Goal: Information Seeking & Learning: Learn about a topic

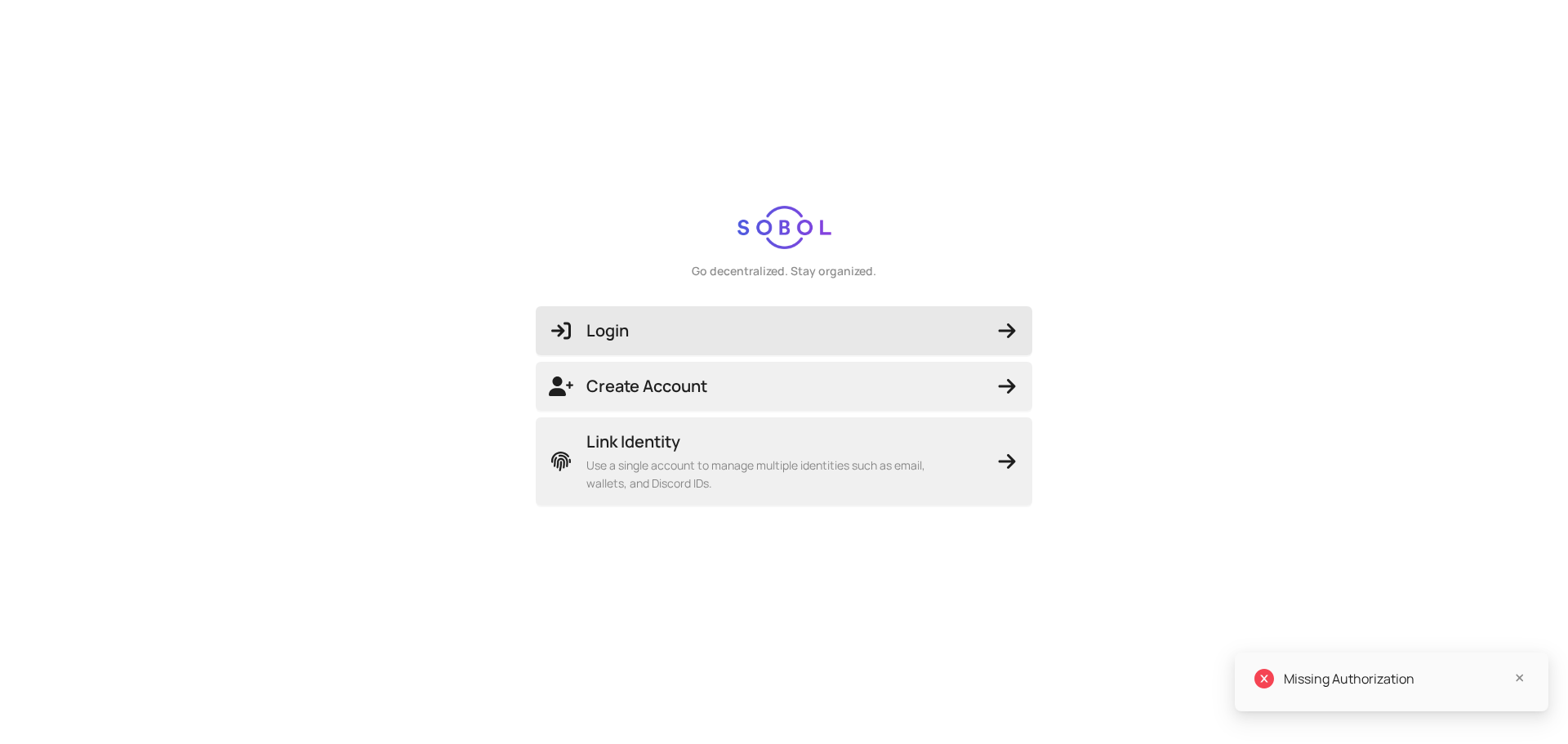
click at [710, 320] on span "Login" at bounding box center [784, 331] width 470 height 23
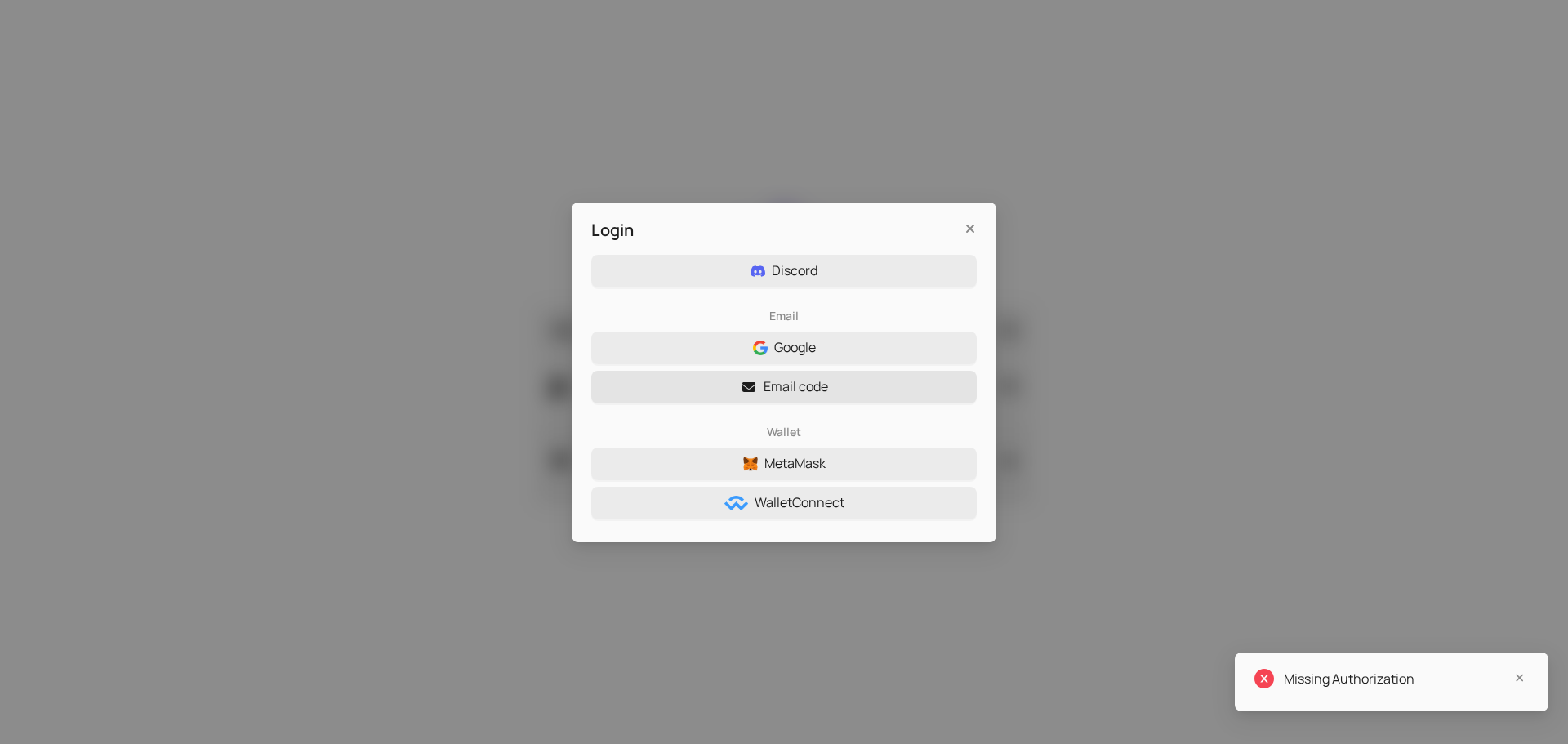
click at [789, 385] on span "Email code" at bounding box center [796, 387] width 64 height 20
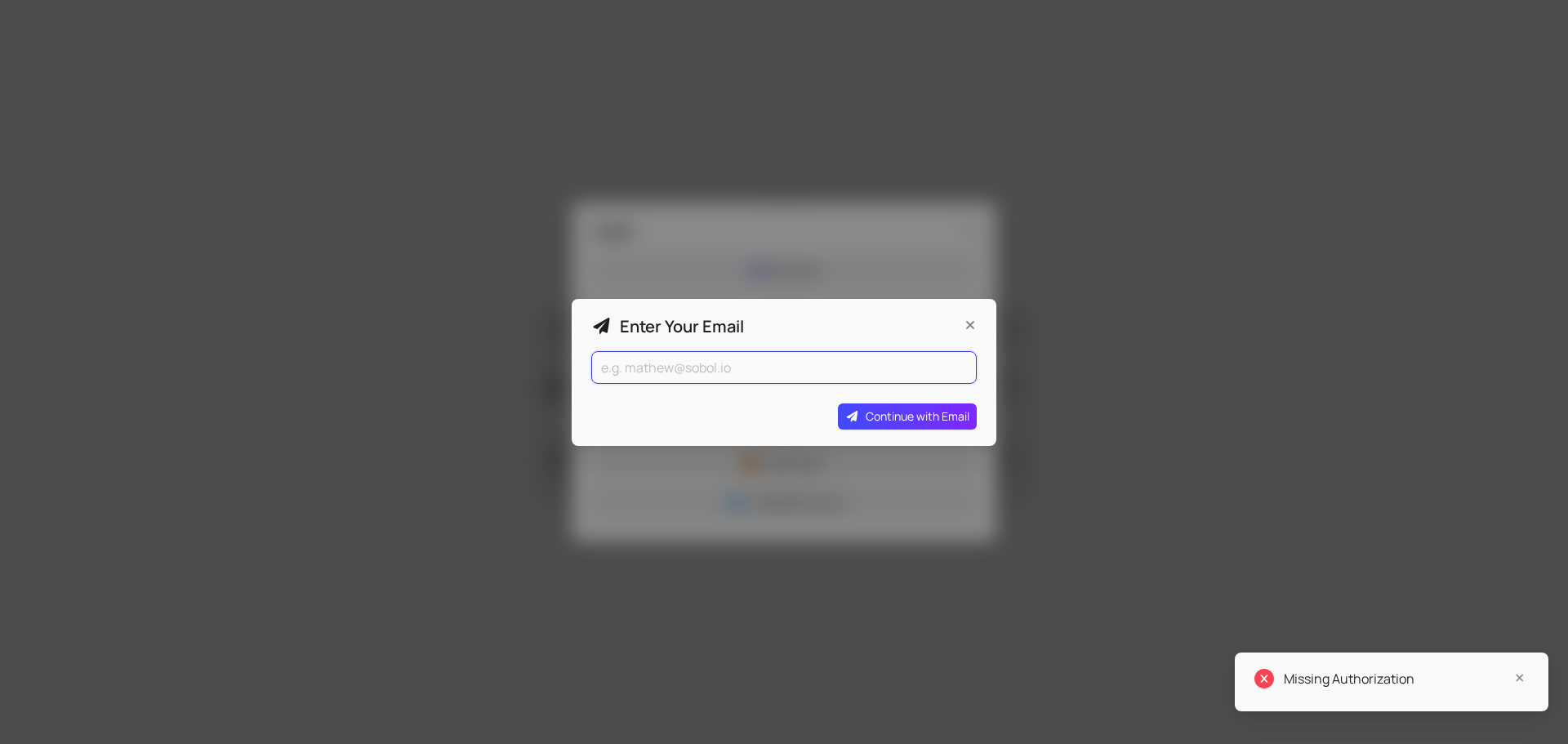
click at [735, 373] on input "email" at bounding box center [784, 367] width 386 height 33
type input "[EMAIL_ADDRESS][DOMAIN_NAME]"
click at [891, 420] on span "Continue with Email" at bounding box center [918, 416] width 104 height 18
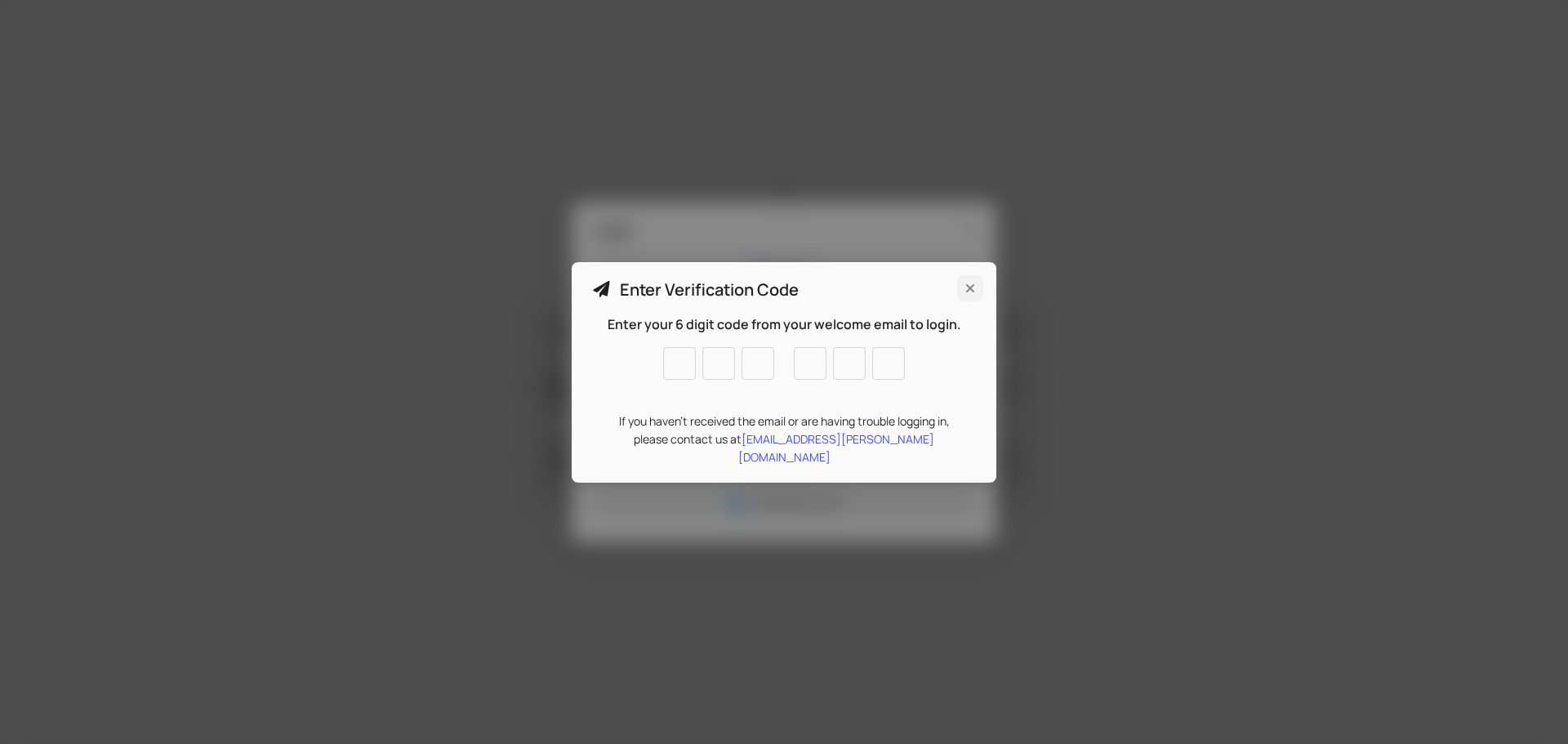
click at [969, 295] on icon "Close" at bounding box center [970, 288] width 17 height 13
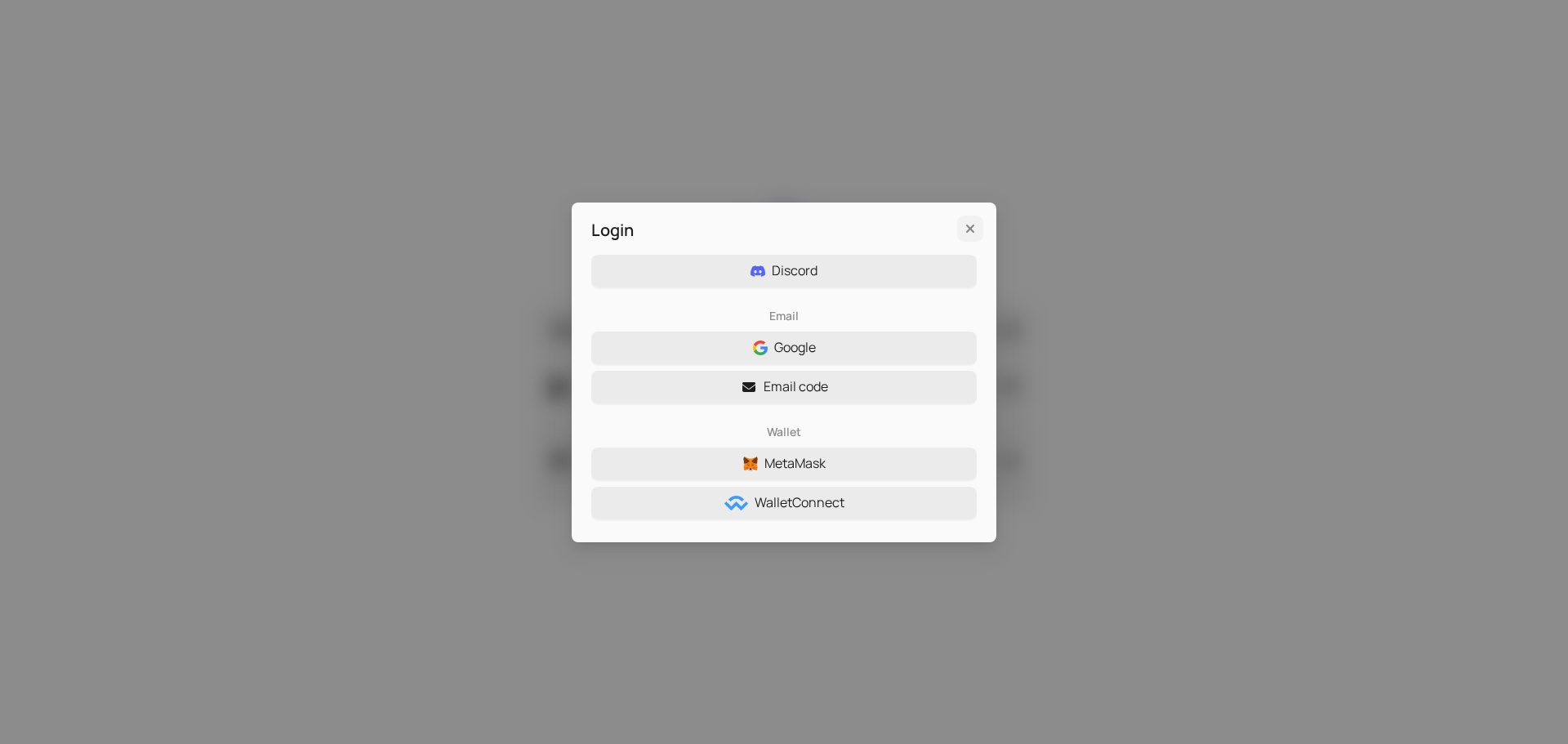
click at [971, 232] on icon "Close" at bounding box center [970, 228] width 17 height 13
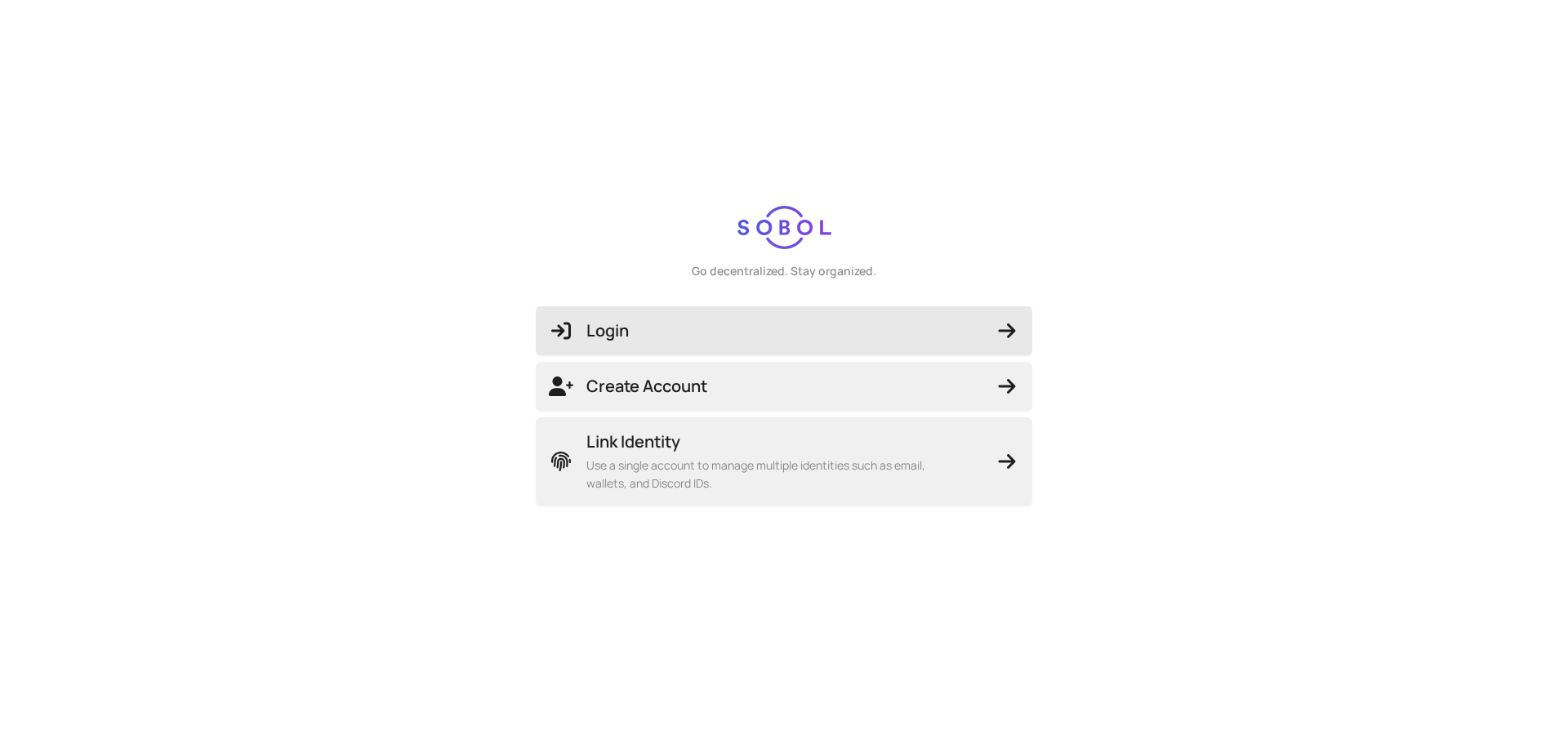
click at [681, 325] on span "Login" at bounding box center [784, 331] width 470 height 23
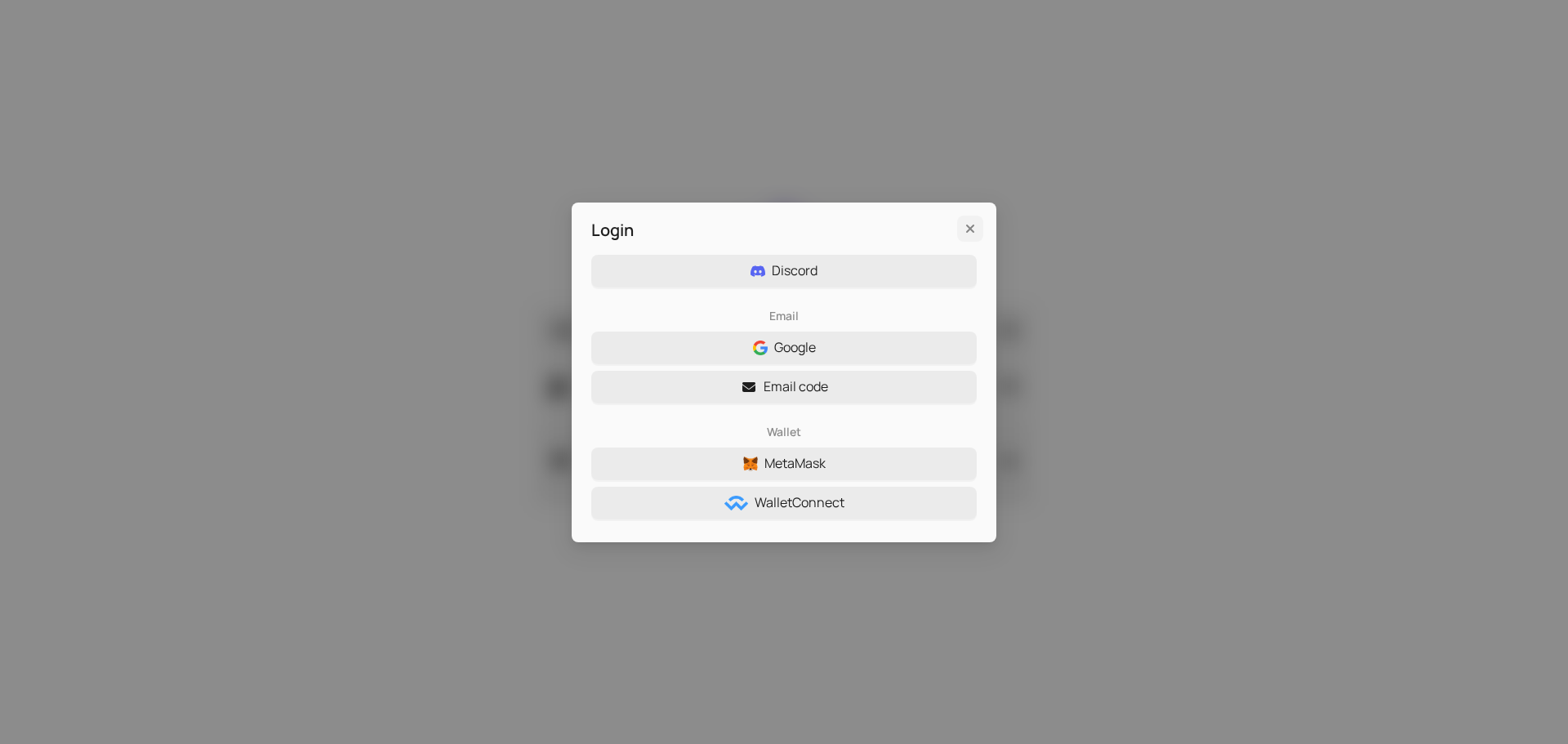
click at [976, 231] on icon "Close" at bounding box center [970, 228] width 17 height 13
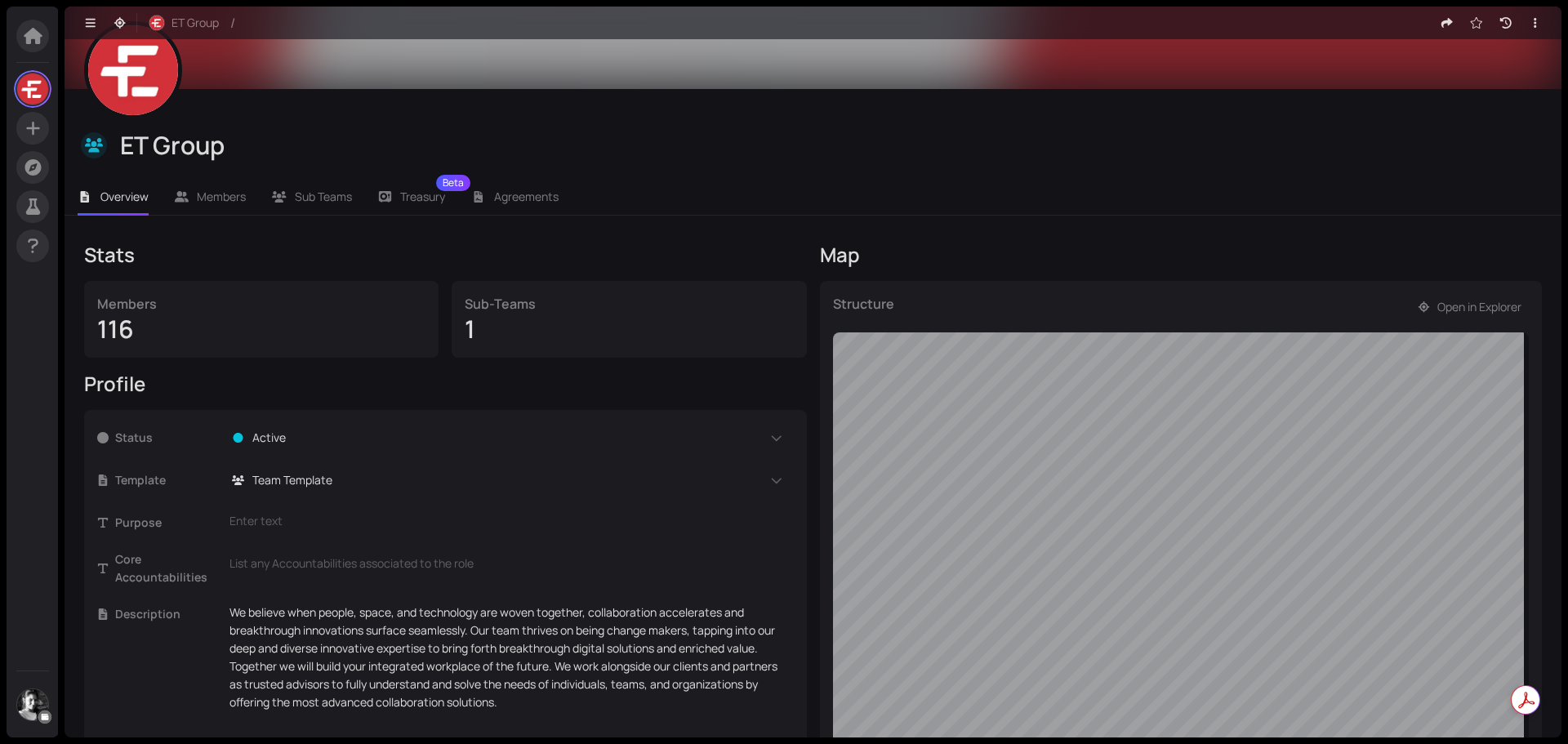
scroll to position [82, 0]
click at [213, 189] on span "Members" at bounding box center [222, 195] width 49 height 16
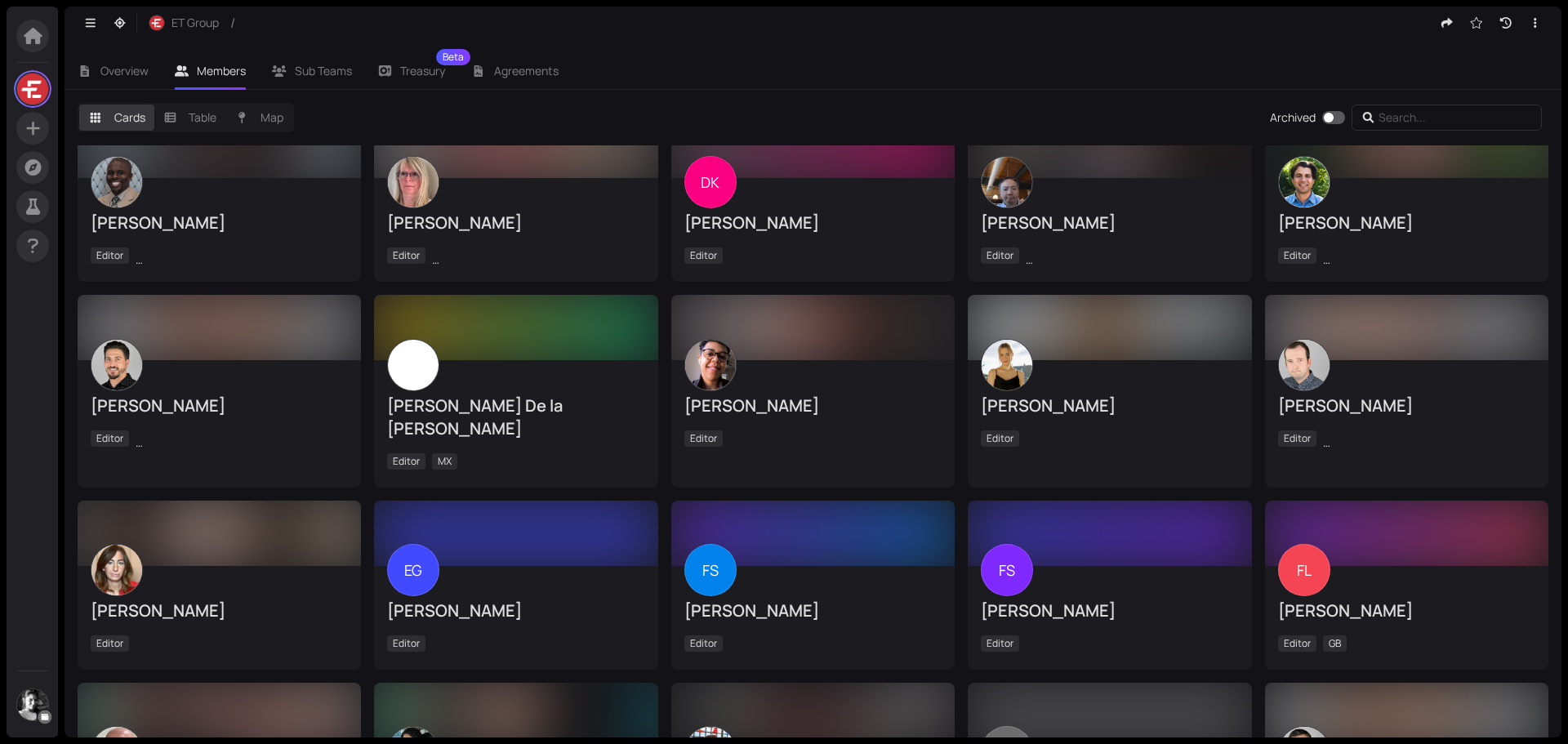
scroll to position [1062, 0]
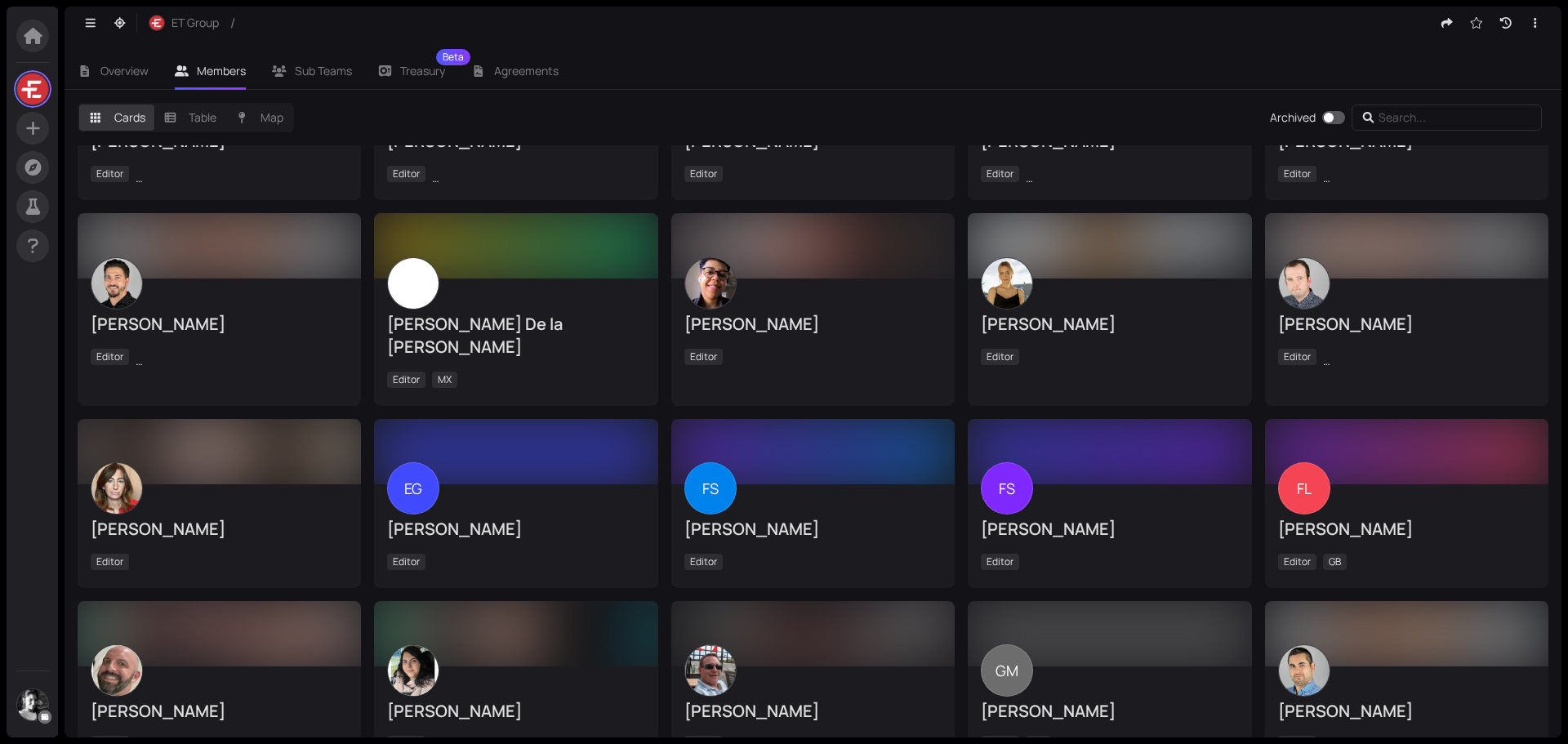
click at [1359, 431] on div at bounding box center [1407, 452] width 283 height 65
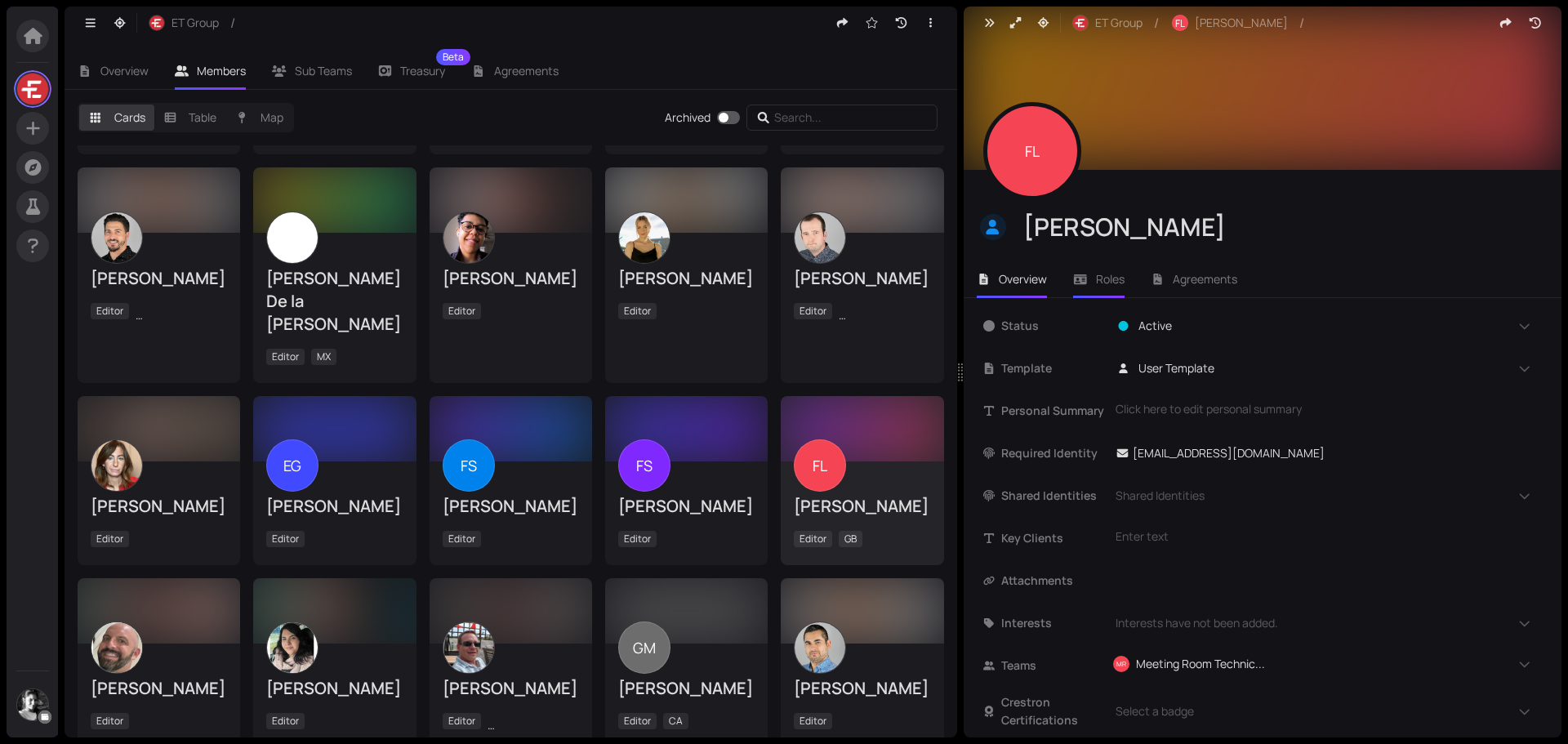
click at [1115, 289] on li "Roles" at bounding box center [1099, 279] width 77 height 38
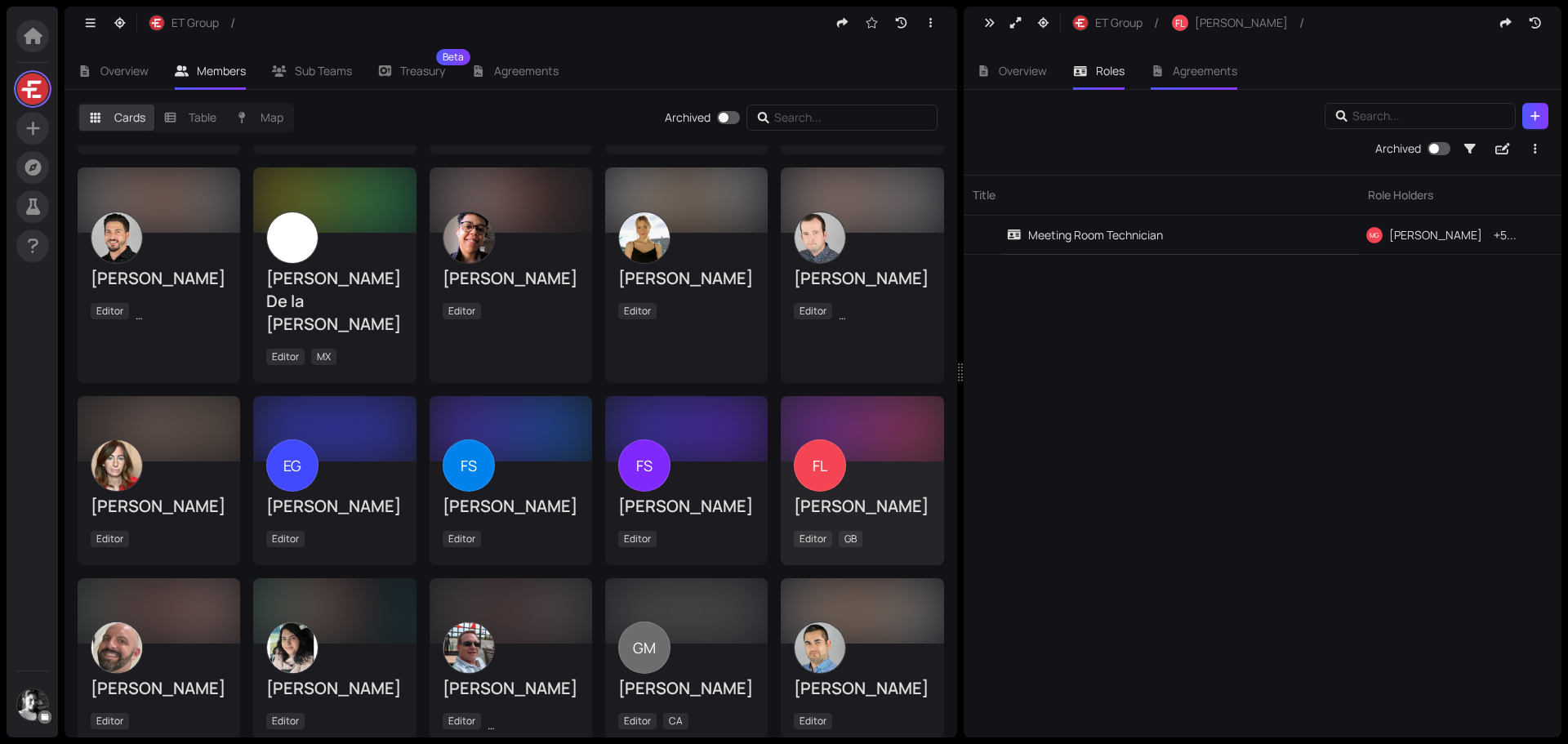
click at [1195, 73] on span "Agreements" at bounding box center [1204, 70] width 64 height 16
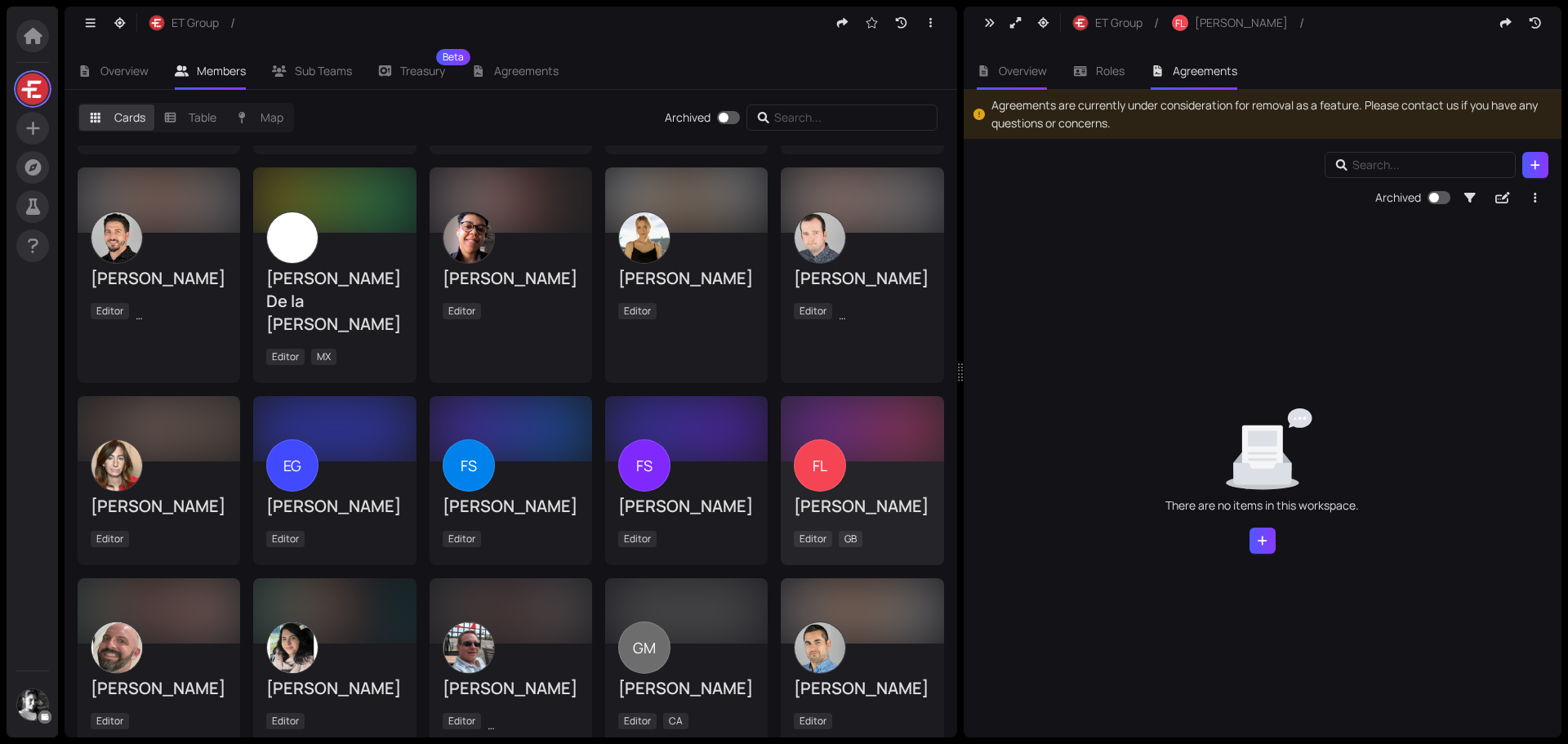
click at [1010, 70] on span "Overview" at bounding box center [1023, 70] width 48 height 16
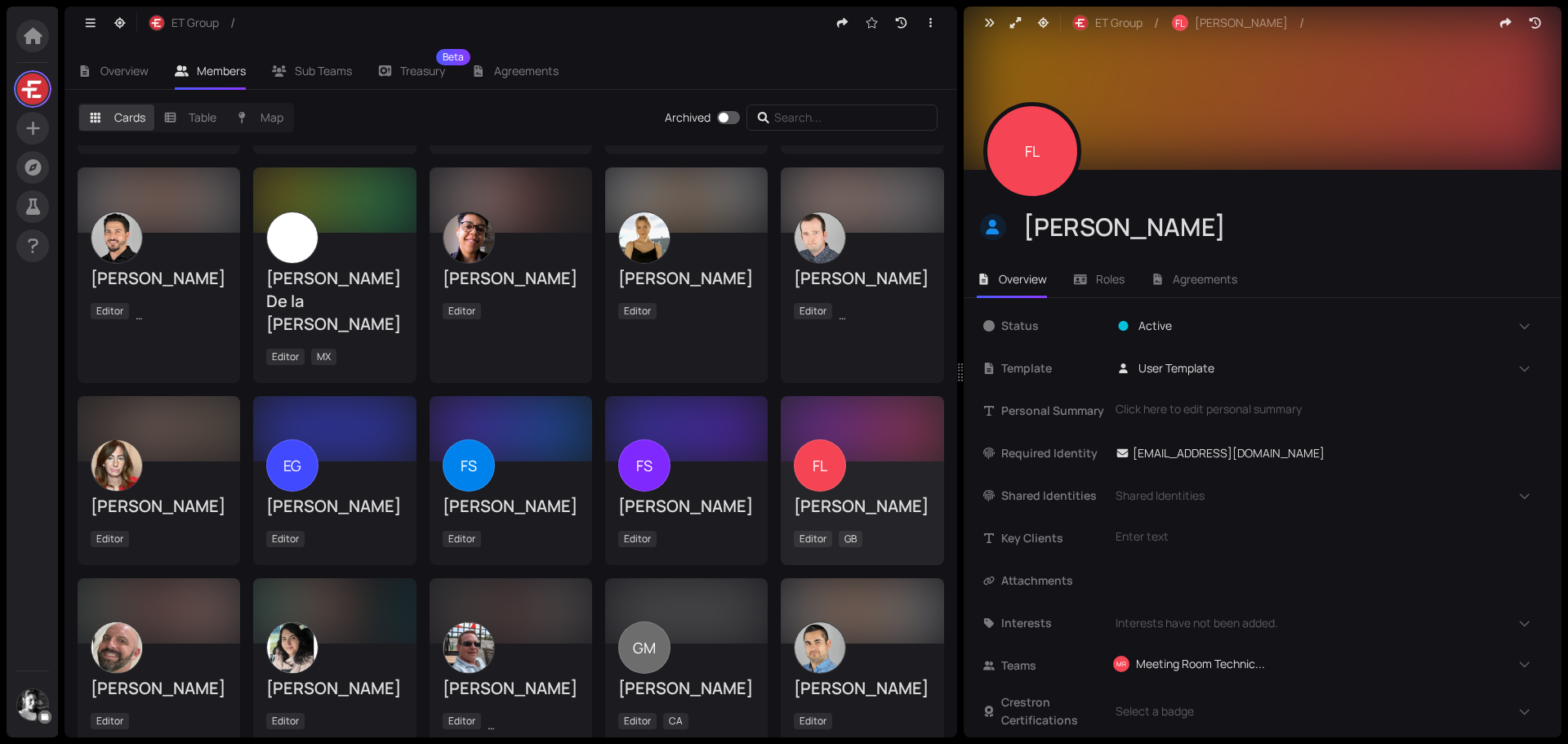
click at [519, 290] on div "Emerson Williams" at bounding box center [511, 278] width 136 height 23
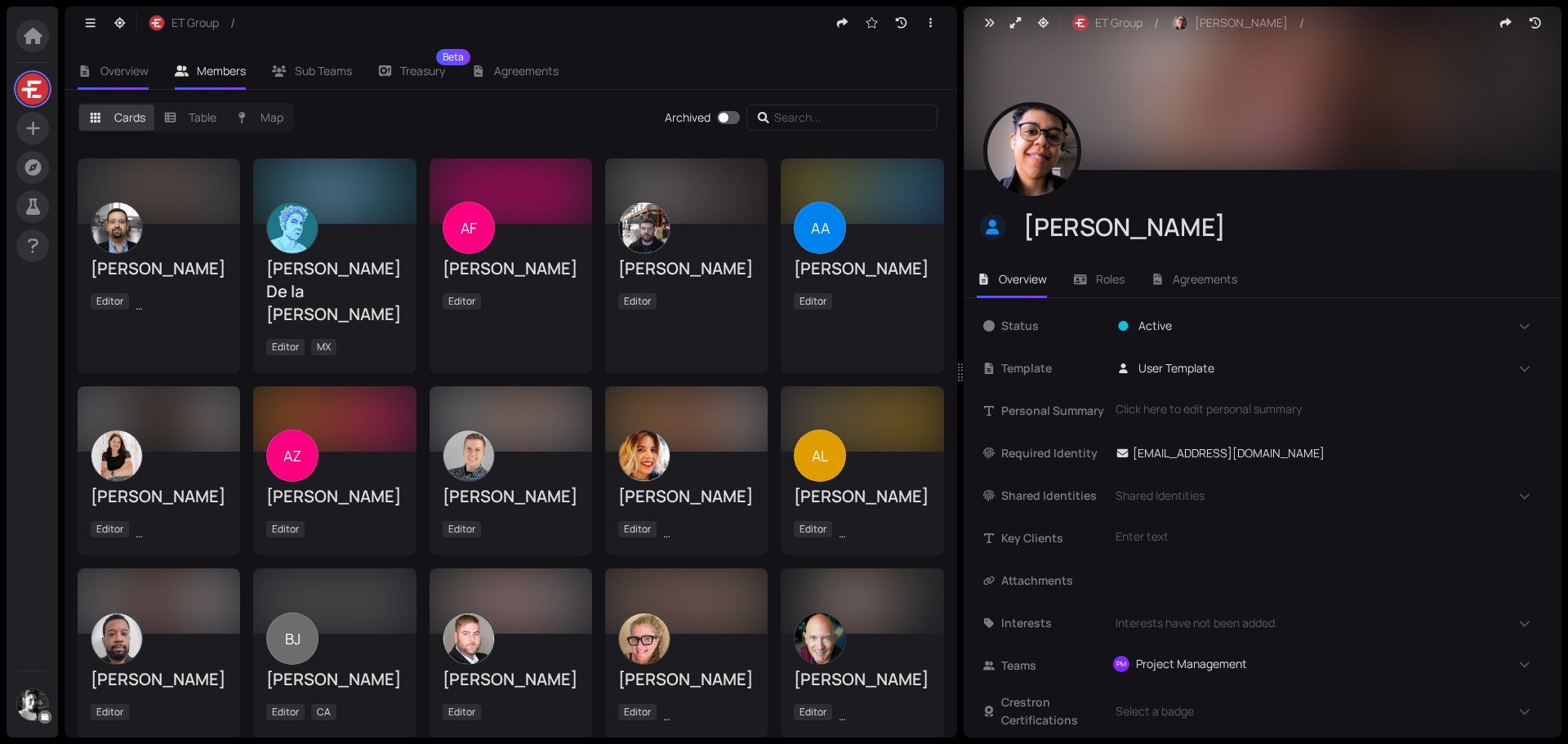
click at [103, 79] on li "Overview" at bounding box center [113, 70] width 97 height 38
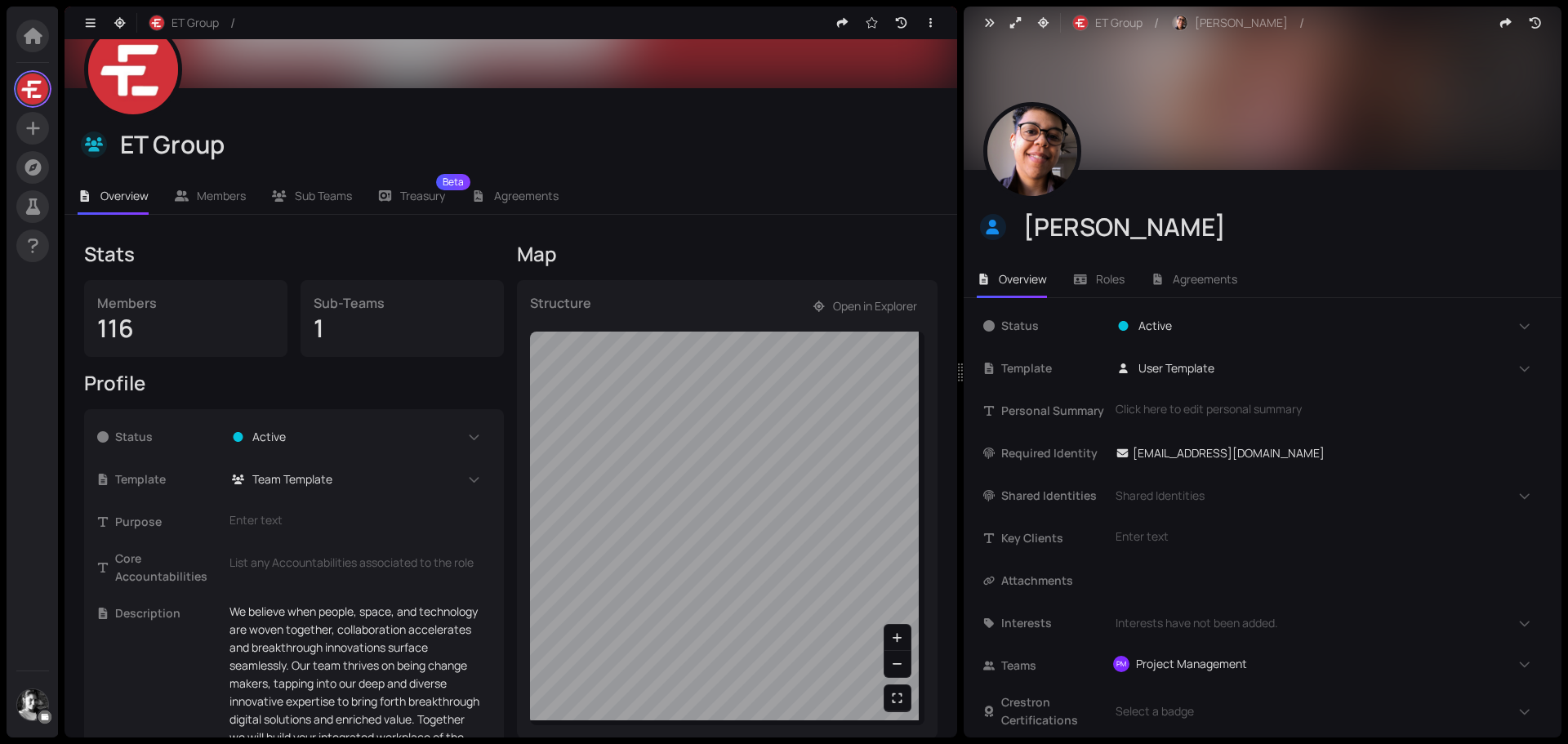
scroll to position [321, 0]
